Goal: Feedback & Contribution: Leave review/rating

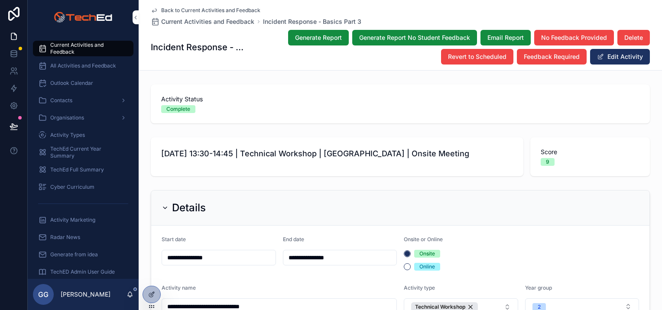
scroll to position [1703, 0]
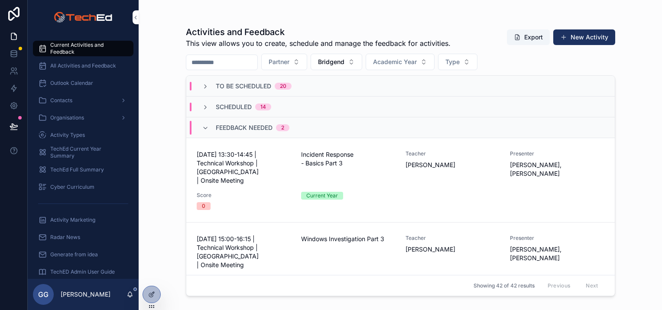
click at [344, 60] on span "Bridgend" at bounding box center [331, 62] width 26 height 9
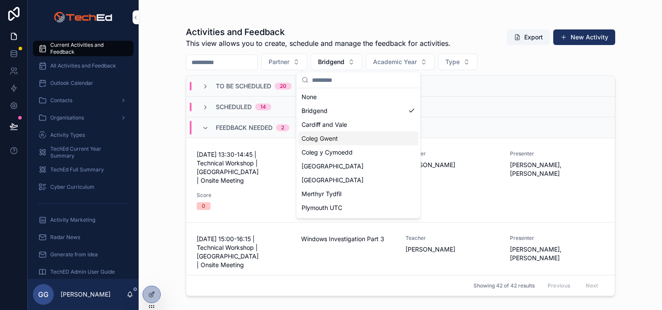
click at [330, 141] on span "Coleg Gwent" at bounding box center [319, 138] width 36 height 9
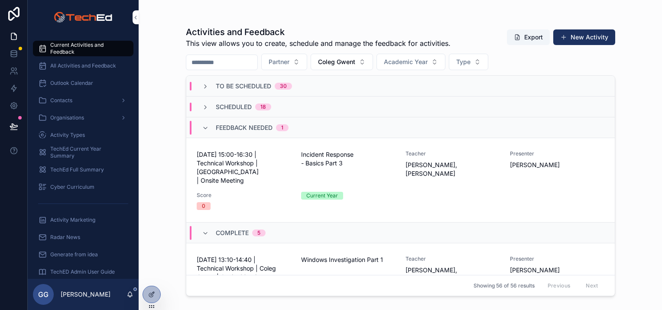
click at [272, 184] on div "01 October 2025 - 15:00-16:30 | Technical Workshop | Coleg Gwent | Onsite Meeti…" at bounding box center [400, 180] width 407 height 60
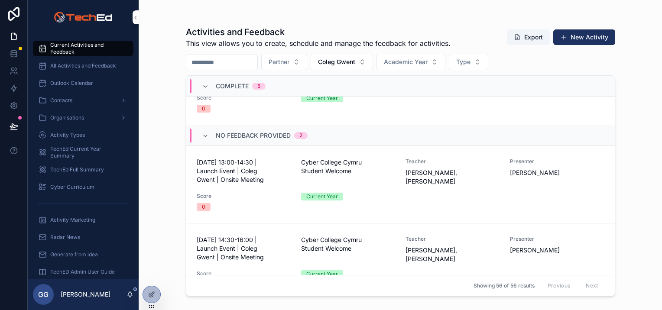
scroll to position [433, 0]
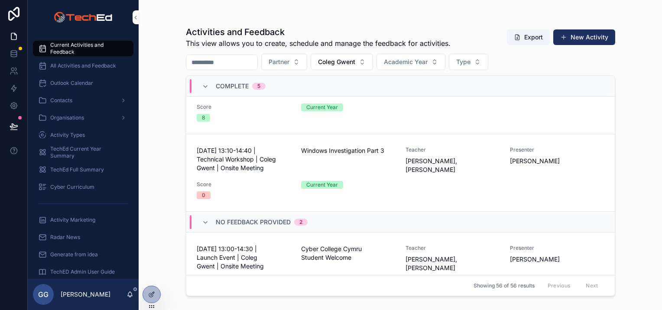
click at [260, 153] on div "01 October 2025 - 13:10-14:40 | Technical Workshop | Coleg Gwent | Onsite Meeti…" at bounding box center [400, 172] width 407 height 53
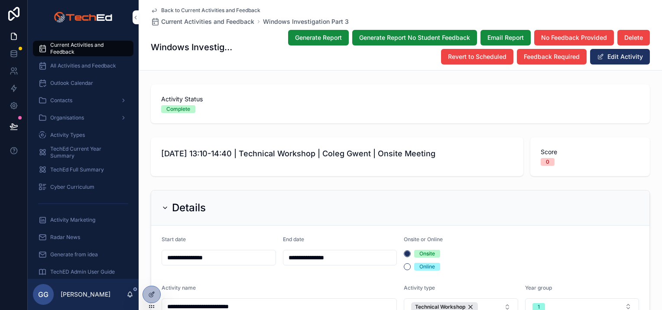
click at [537, 59] on span "Feedback Required" at bounding box center [551, 56] width 56 height 9
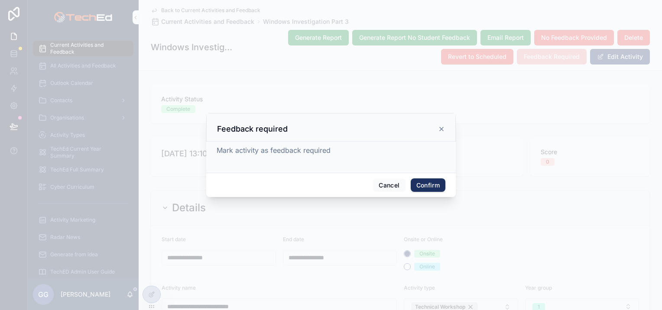
click at [430, 185] on button "Confirm" at bounding box center [427, 185] width 35 height 14
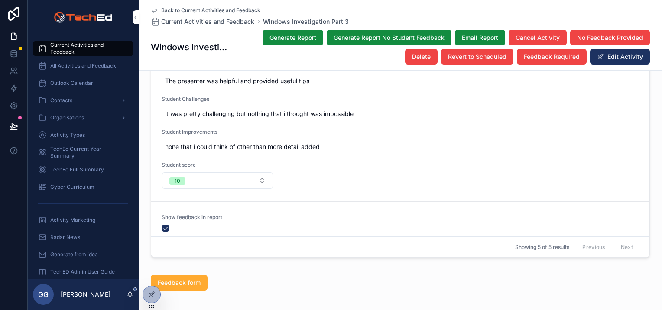
scroll to position [1515, 0]
